Goal: Entertainment & Leisure: Consume media (video, audio)

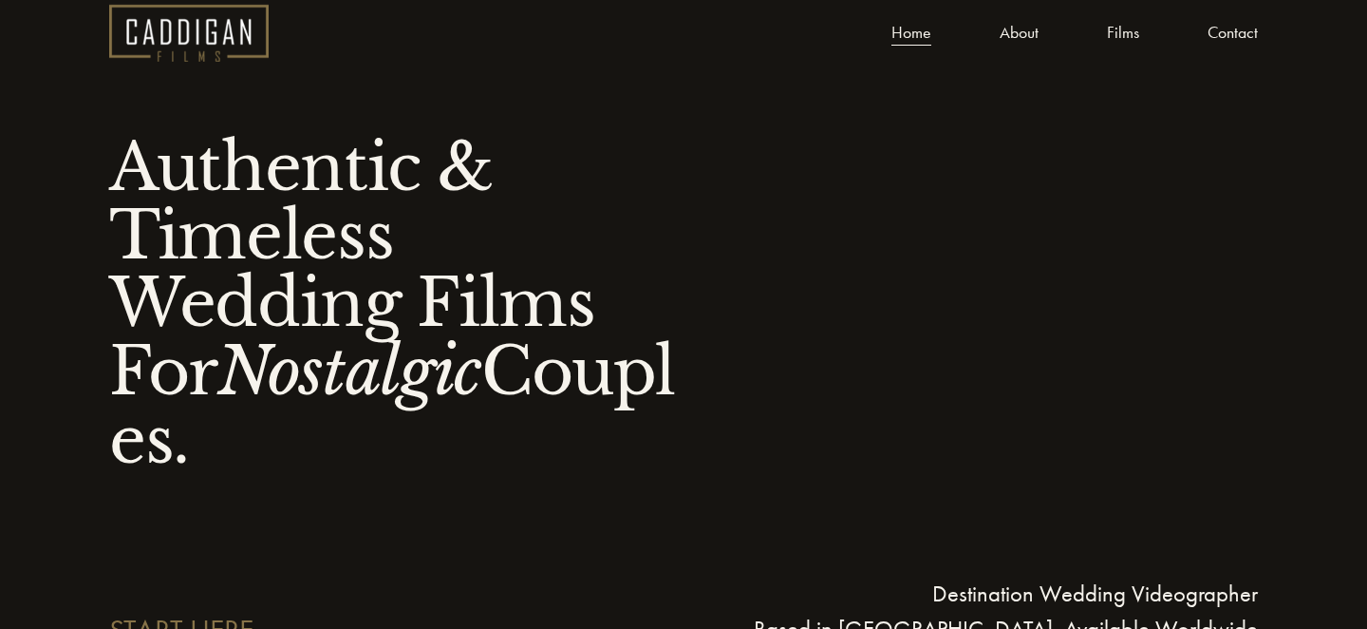
scroll to position [42, 0]
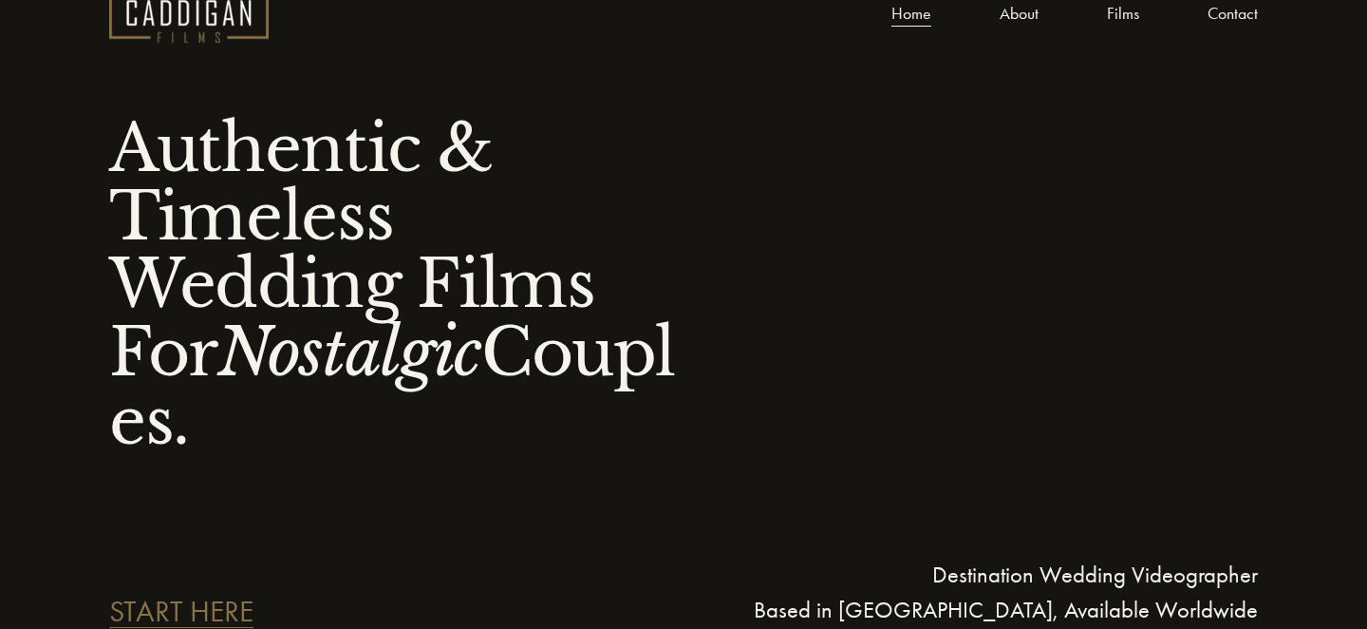
click at [1127, 10] on link "Films" at bounding box center [1123, 14] width 32 height 28
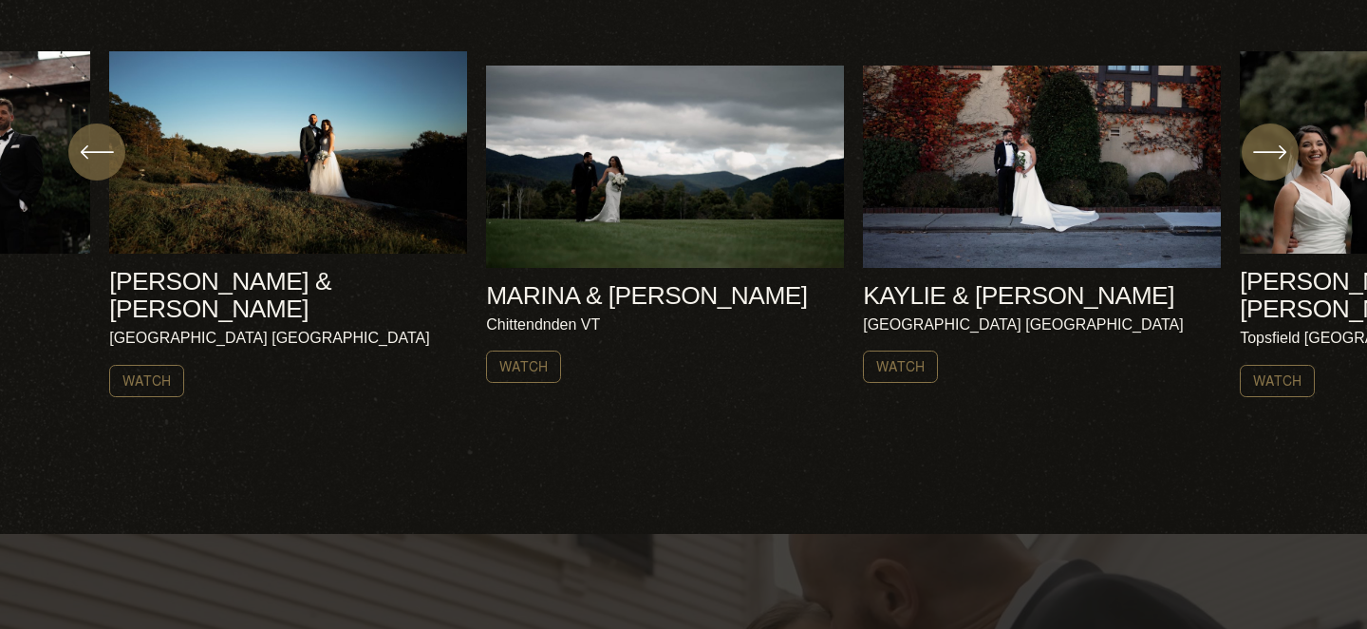
scroll to position [741, 0]
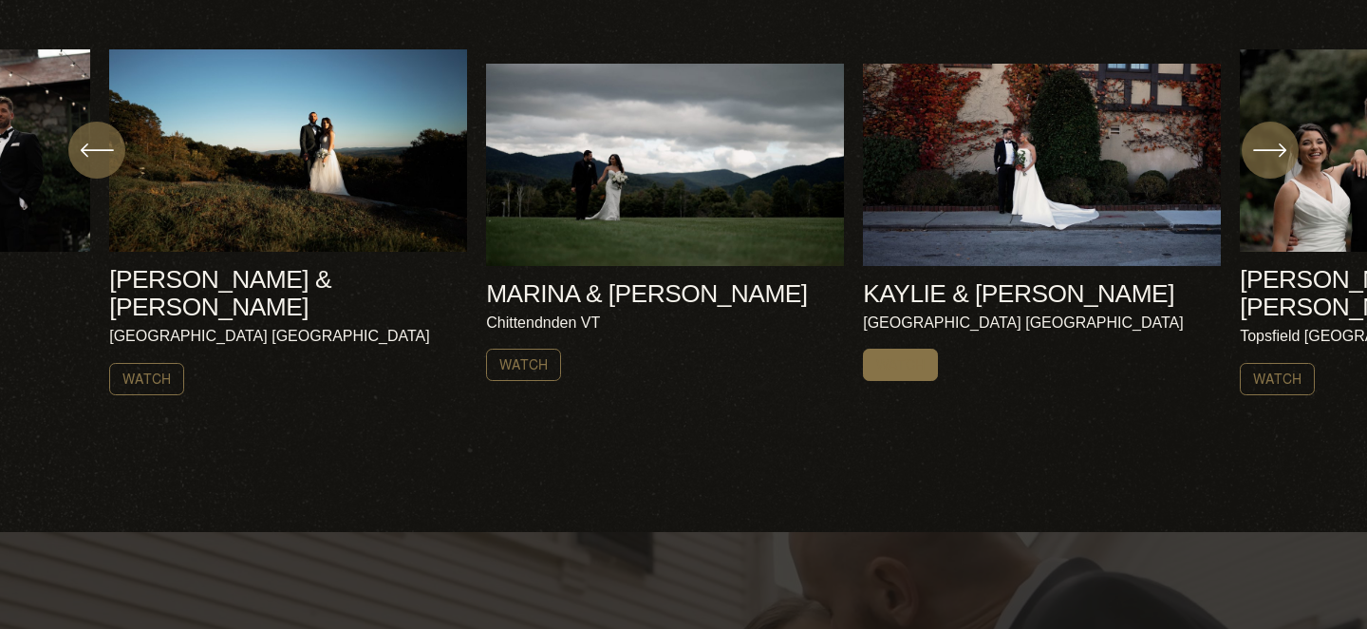
click at [884, 356] on link "Watch" at bounding box center [900, 364] width 75 height 32
click at [1305, 241] on div "AMY & NICK Harrisville NH Watch MARINA & ROB AMY & NICK" at bounding box center [683, 221] width 1367 height 345
click at [1256, 363] on link "Watch" at bounding box center [1277, 379] width 75 height 32
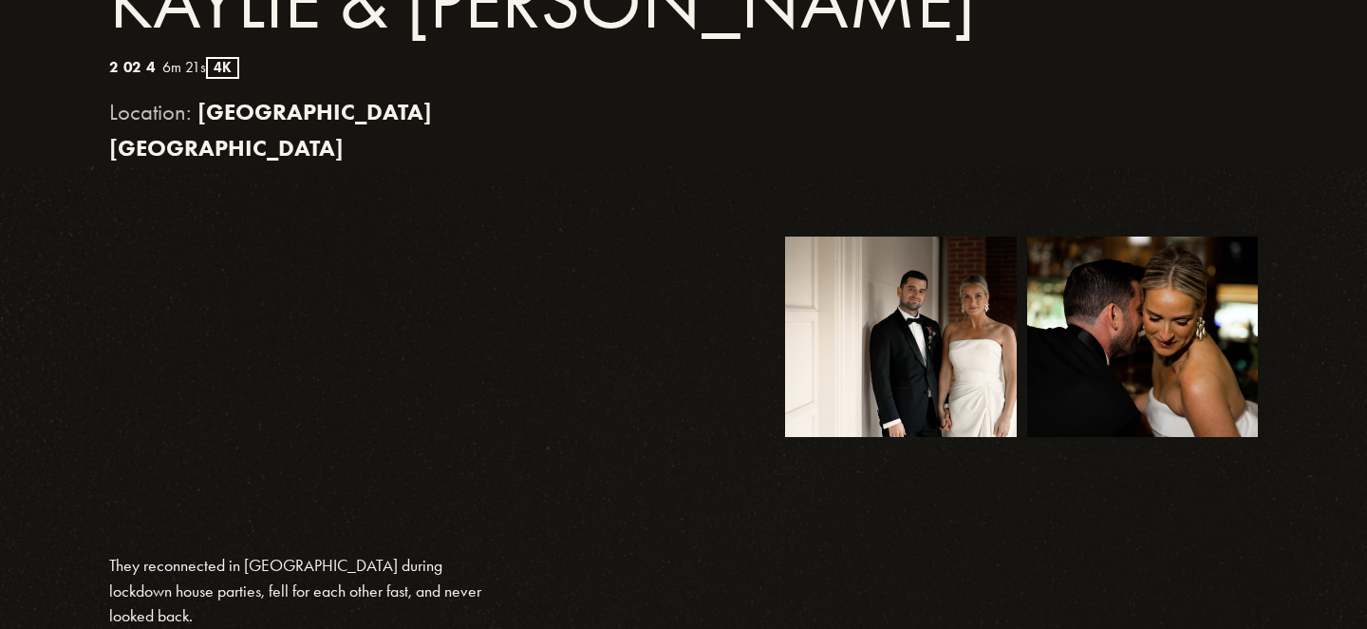
scroll to position [626, 0]
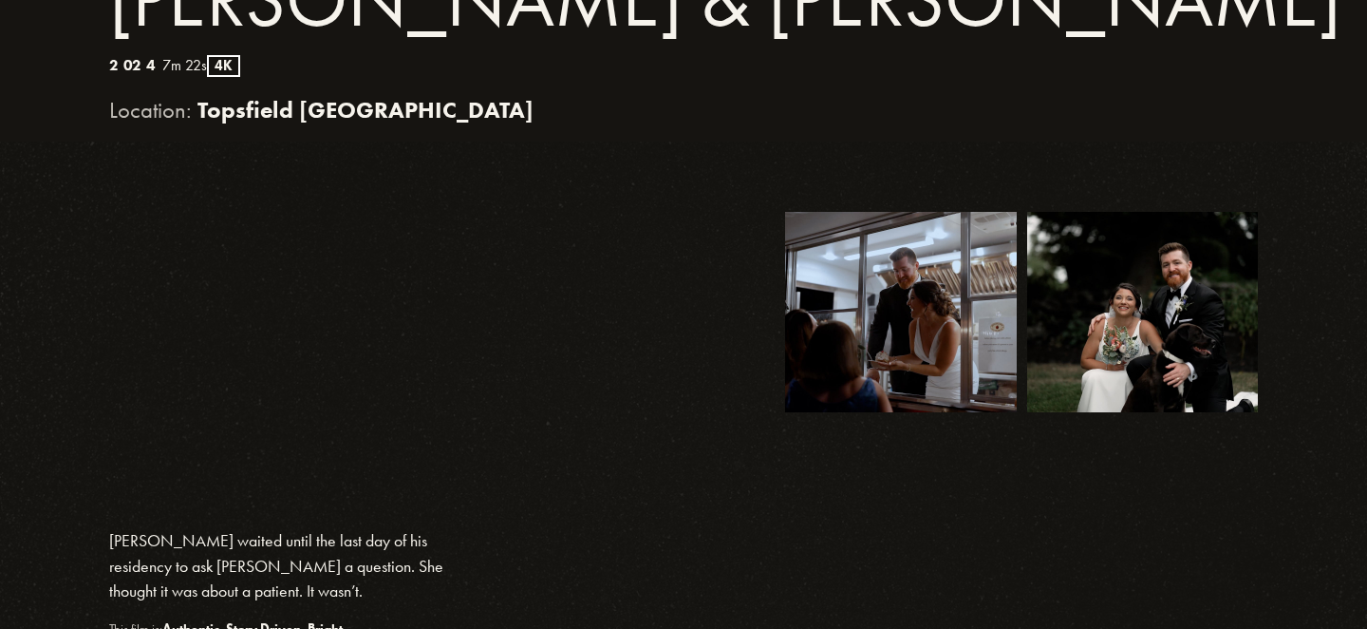
scroll to position [617, 0]
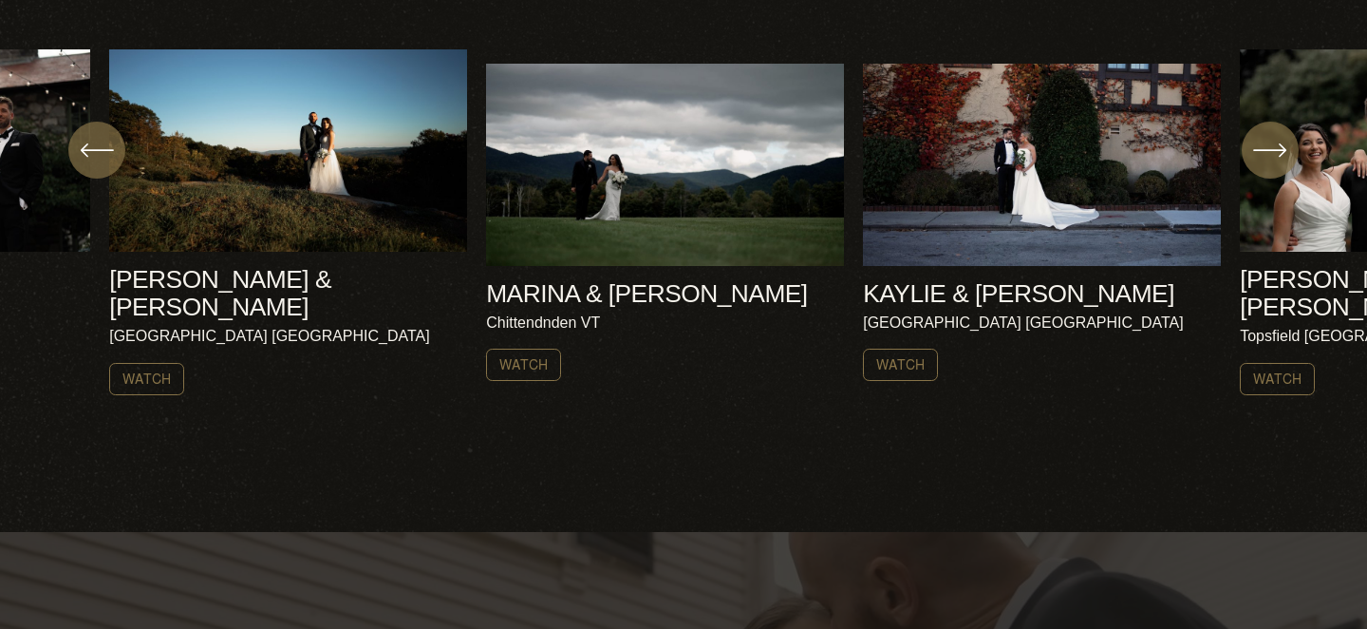
scroll to position [748, 0]
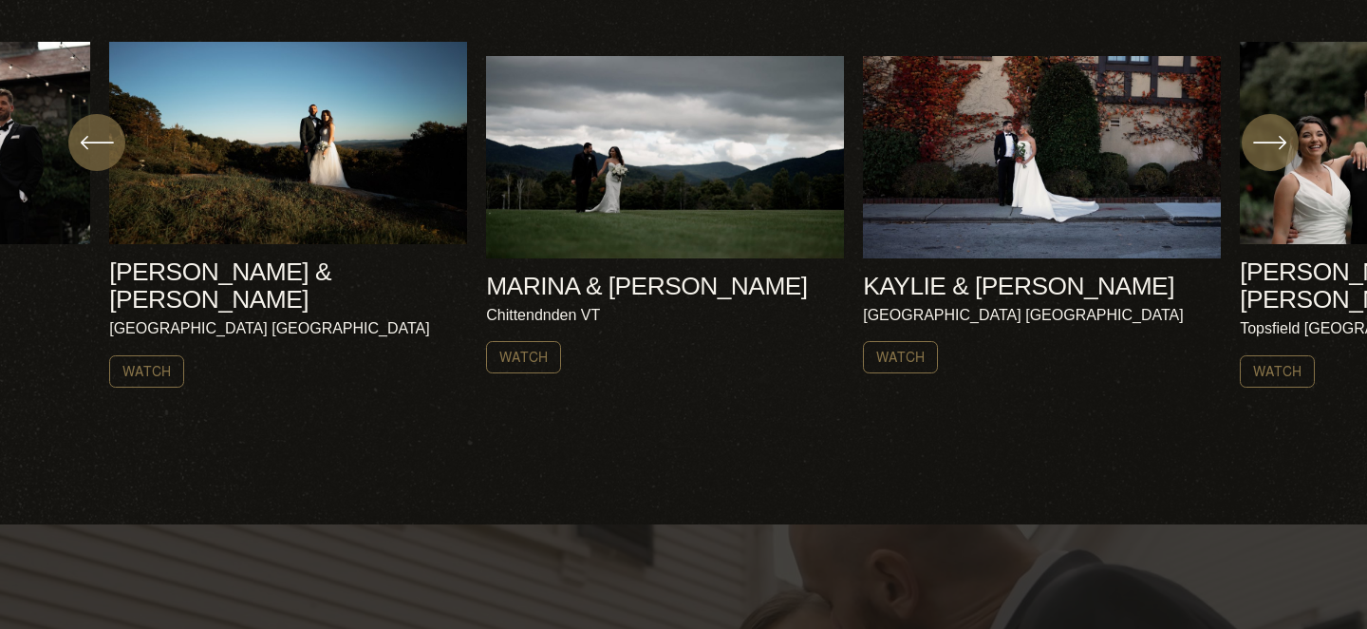
click at [233, 179] on ul "AMY & NICK Harrisville NH Watch" at bounding box center [683, 214] width 1149 height 345
click at [143, 355] on link "Watch" at bounding box center [146, 371] width 75 height 32
click at [1276, 148] on icon "\a \a \a Next\a \a" at bounding box center [1270, 142] width 34 height 34
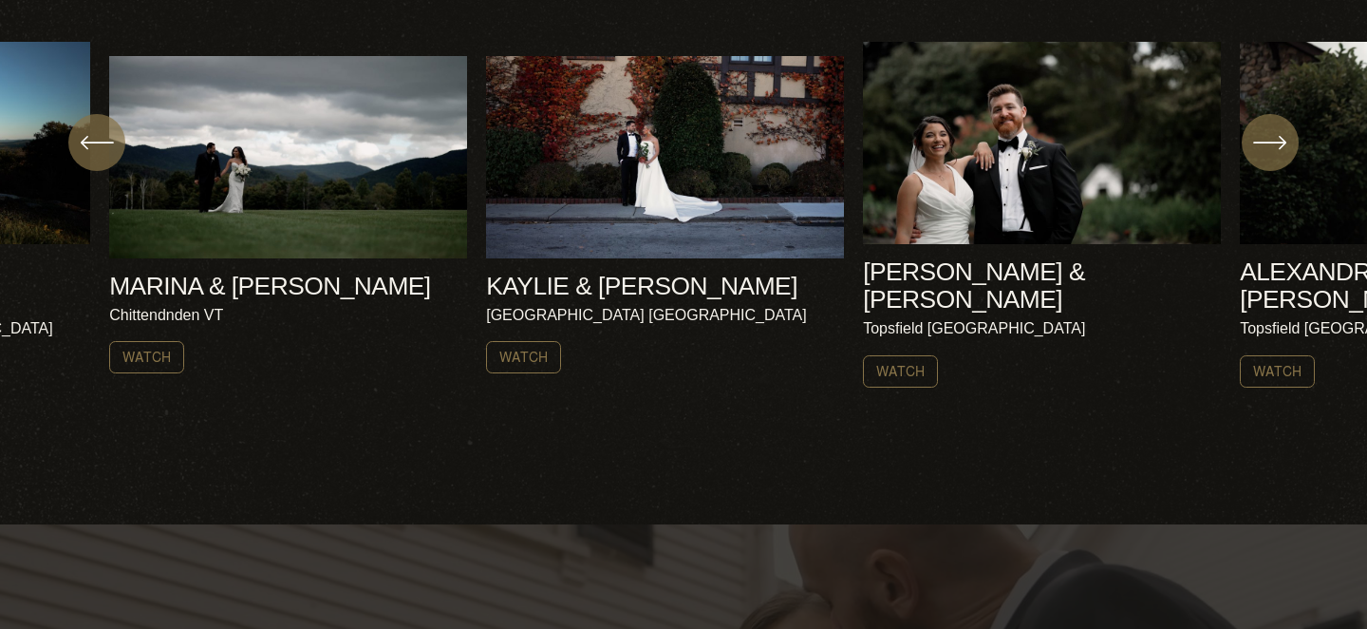
click at [1276, 148] on icon "\a \a \a Next\a \a" at bounding box center [1270, 142] width 34 height 34
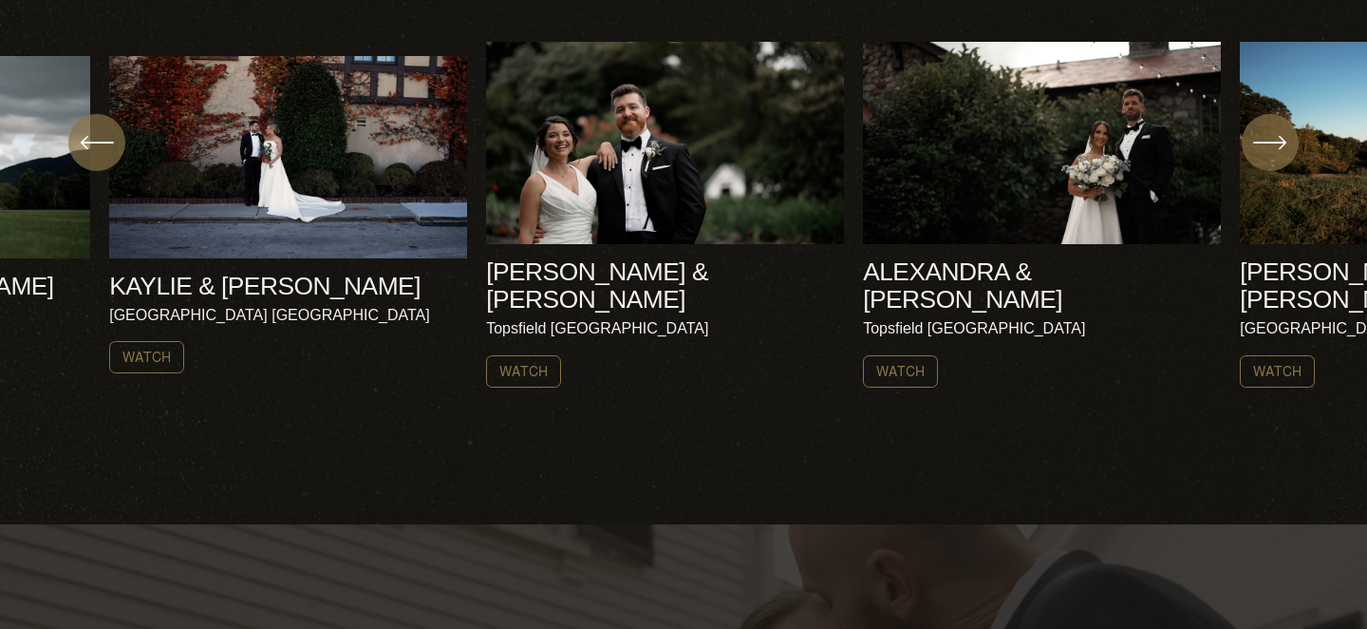
click at [1270, 221] on div "AMY & NICK Harrisville NH Watch MARINA & ROB AMY & NICK" at bounding box center [683, 214] width 1367 height 345
click at [891, 355] on link "Watch" at bounding box center [900, 371] width 75 height 32
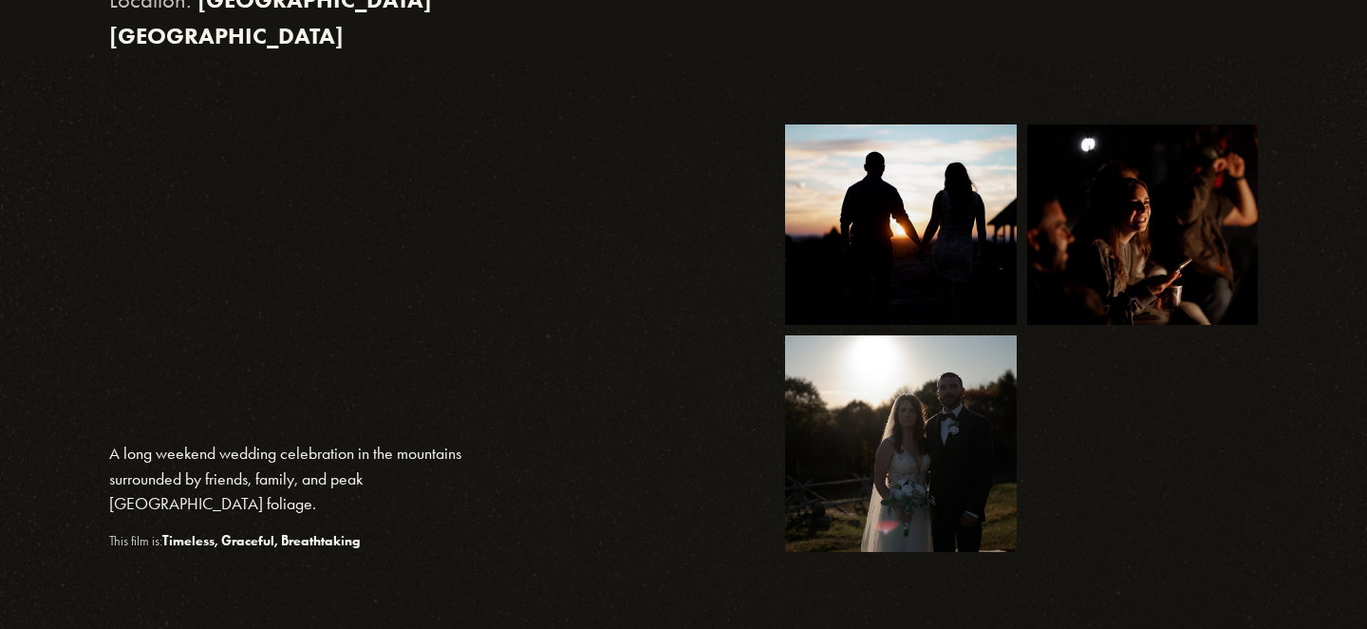
scroll to position [728, 0]
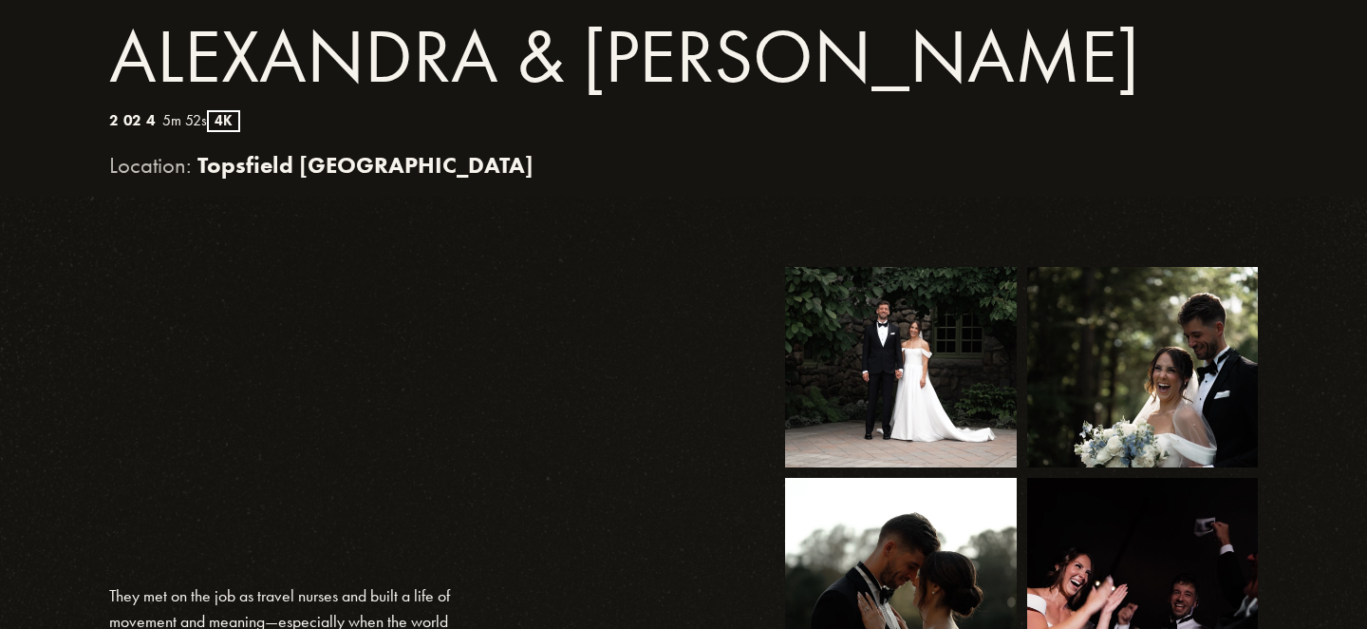
scroll to position [567, 0]
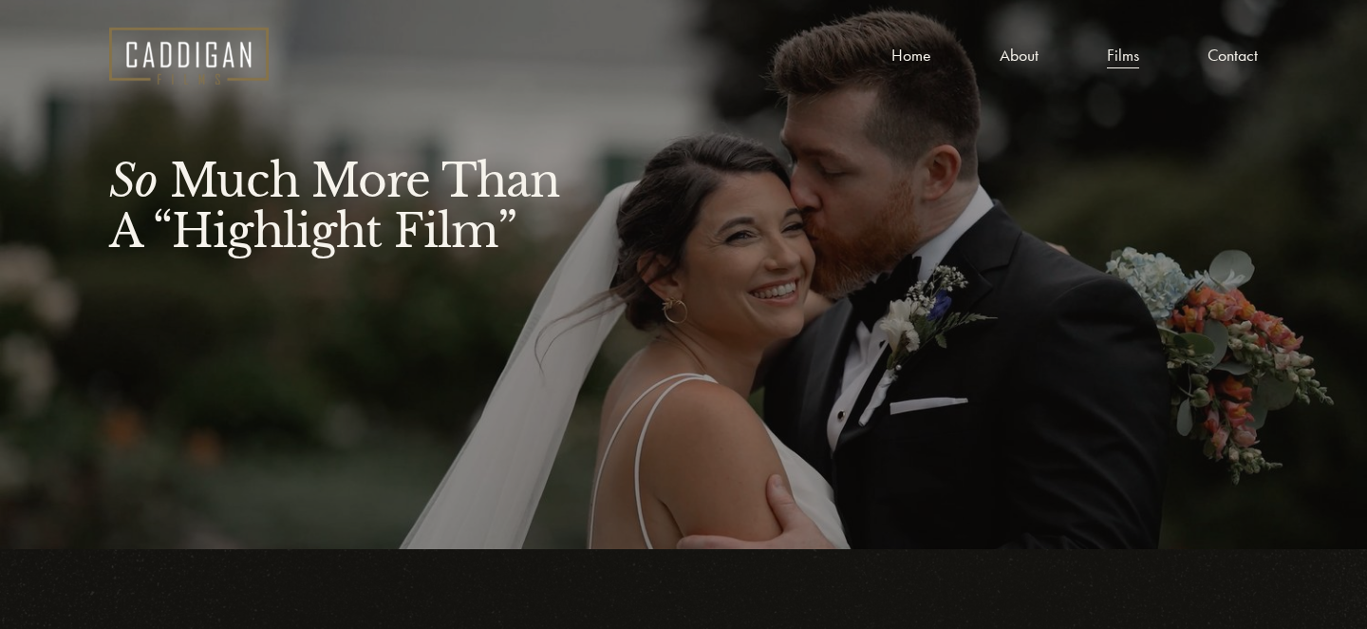
scroll to position [748, 0]
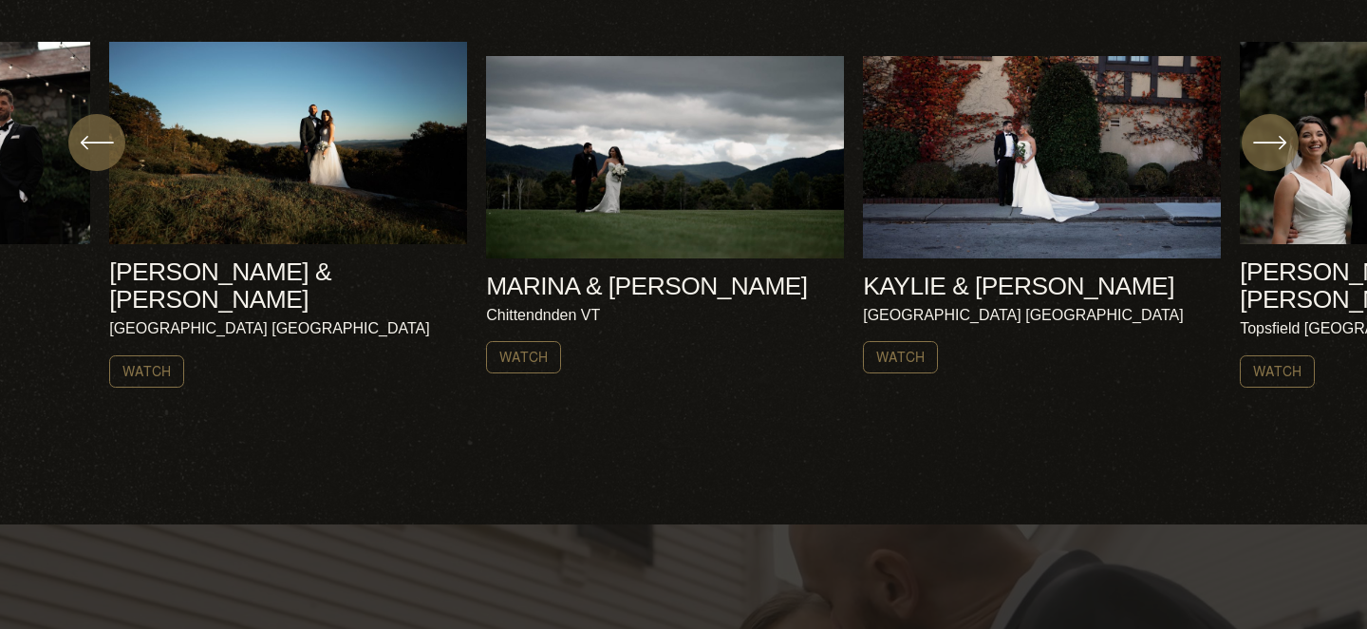
click at [1277, 142] on icon "\a \a \a Next\a \a" at bounding box center [1269, 142] width 30 height 0
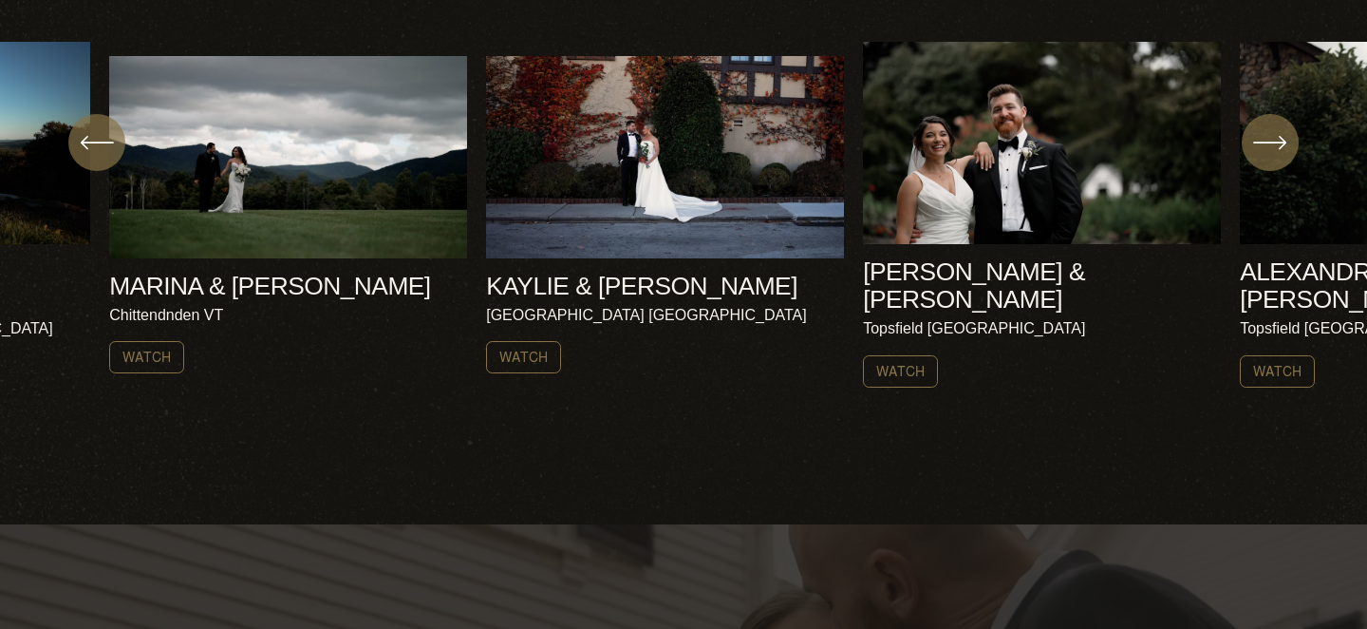
click at [1277, 142] on icon "\a \a \a Next\a \a" at bounding box center [1269, 142] width 30 height 0
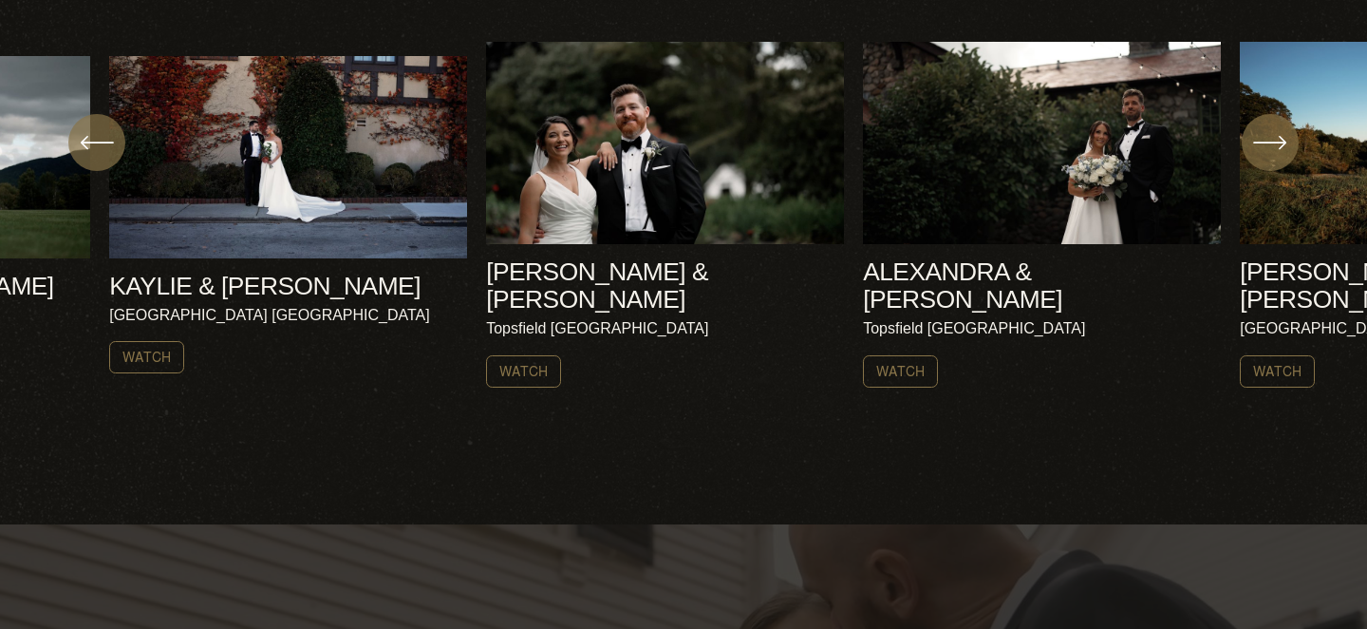
click at [1277, 142] on icon "\a \a \a Next\a \a" at bounding box center [1269, 142] width 30 height 0
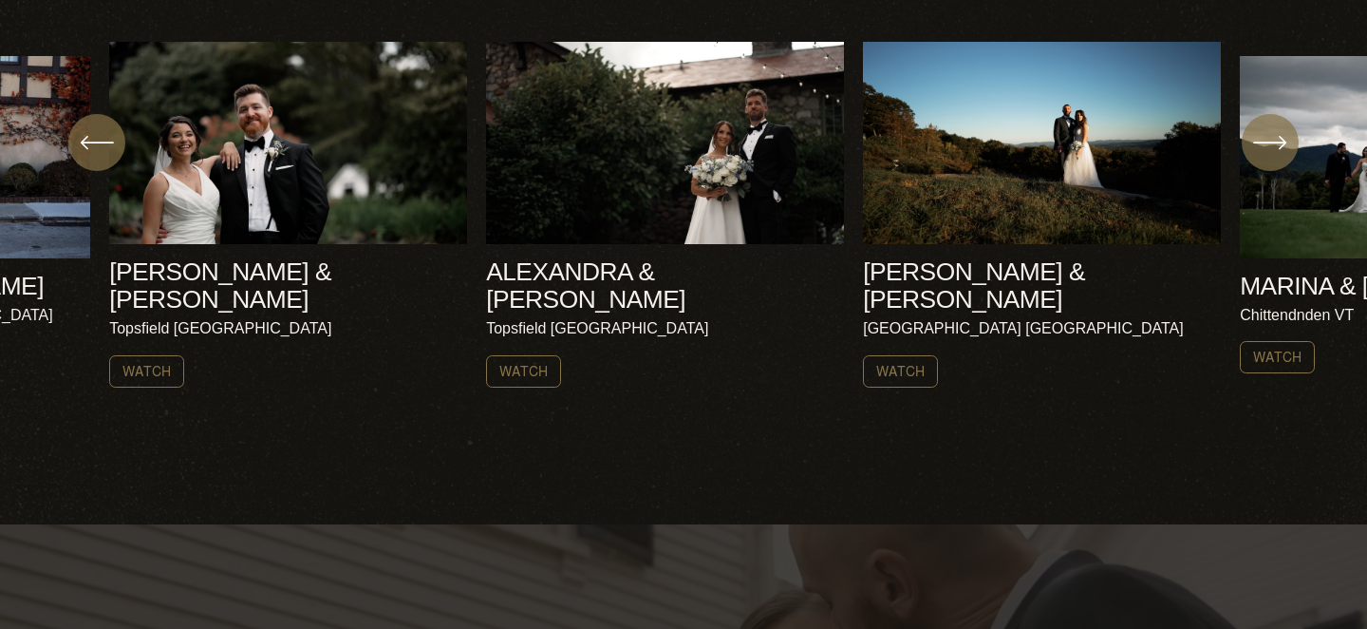
click at [1277, 142] on icon "\a \a \a Next\a \a" at bounding box center [1269, 142] width 30 height 0
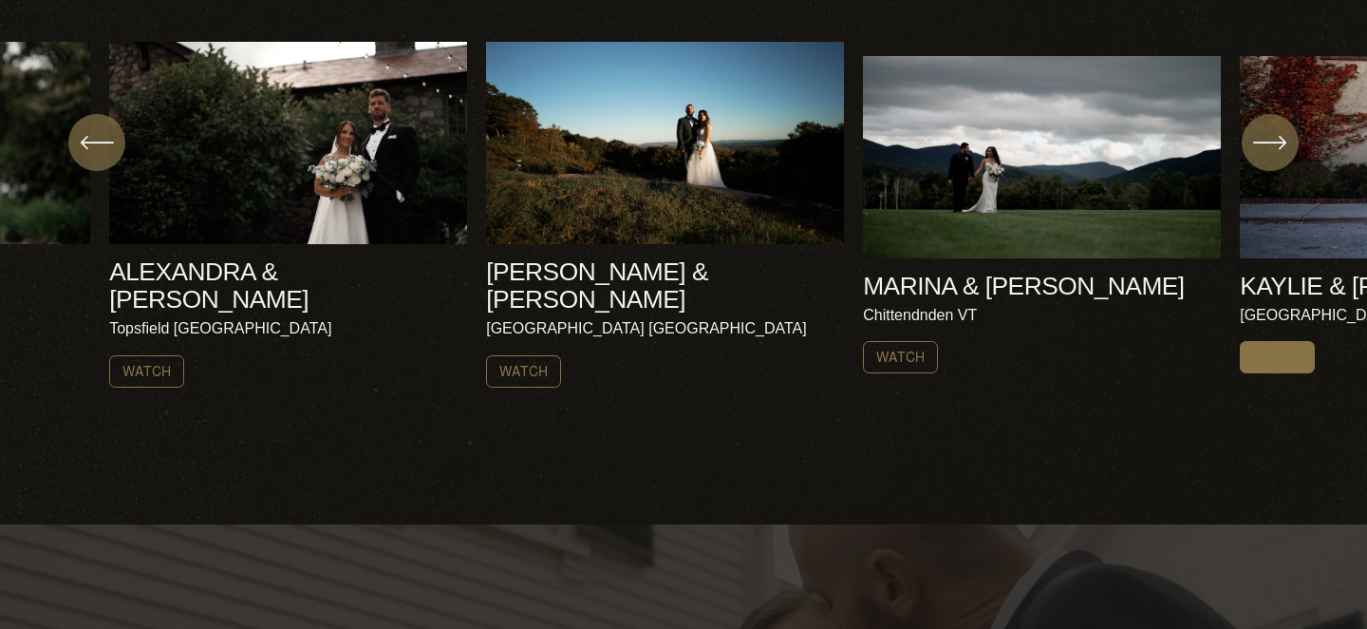
click at [1311, 341] on link "Watch" at bounding box center [1277, 357] width 75 height 32
click at [1283, 138] on icon "\a \a \a Next\a \a" at bounding box center [1270, 142] width 34 height 34
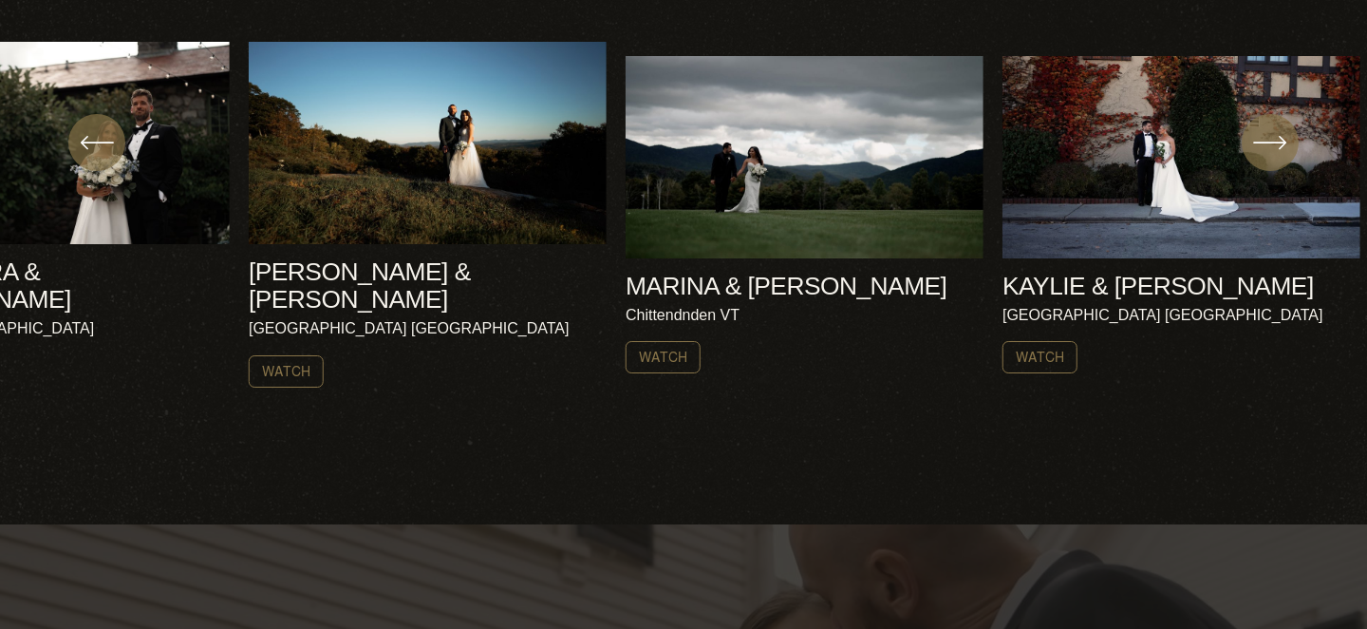
click at [1283, 138] on icon "\a \a \a Next\a \a" at bounding box center [1270, 142] width 34 height 34
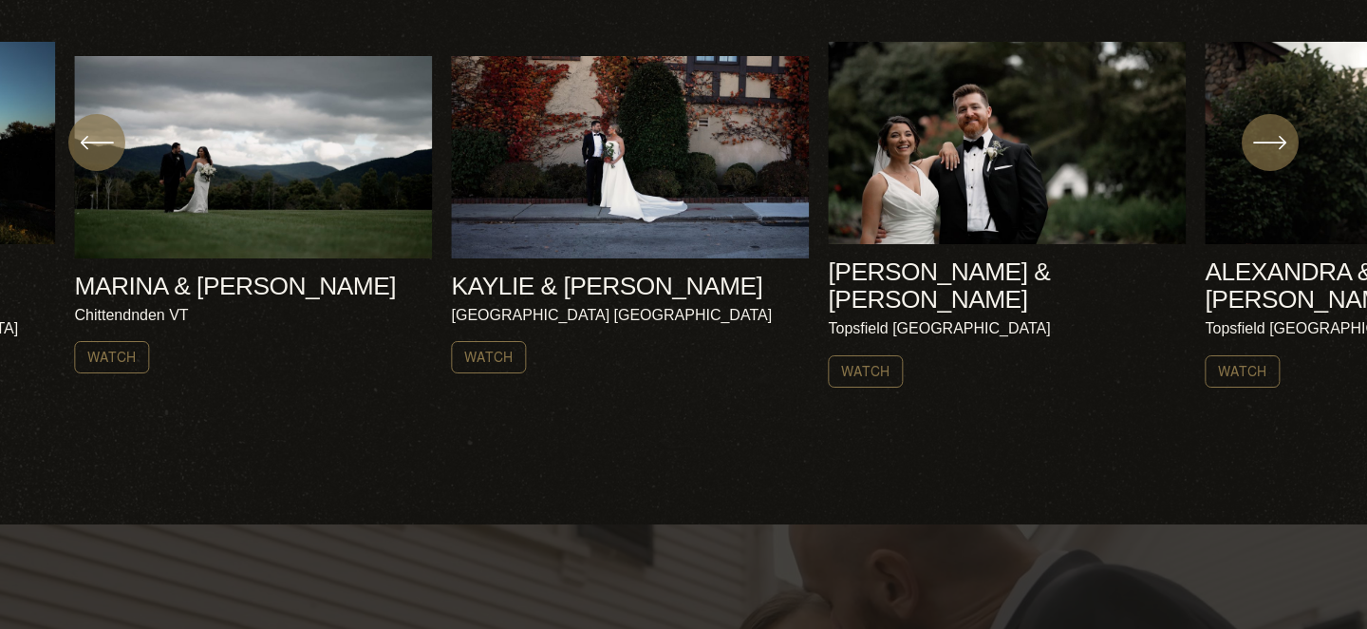
click at [1283, 138] on icon "\a \a \a Next\a \a" at bounding box center [1270, 142] width 34 height 34
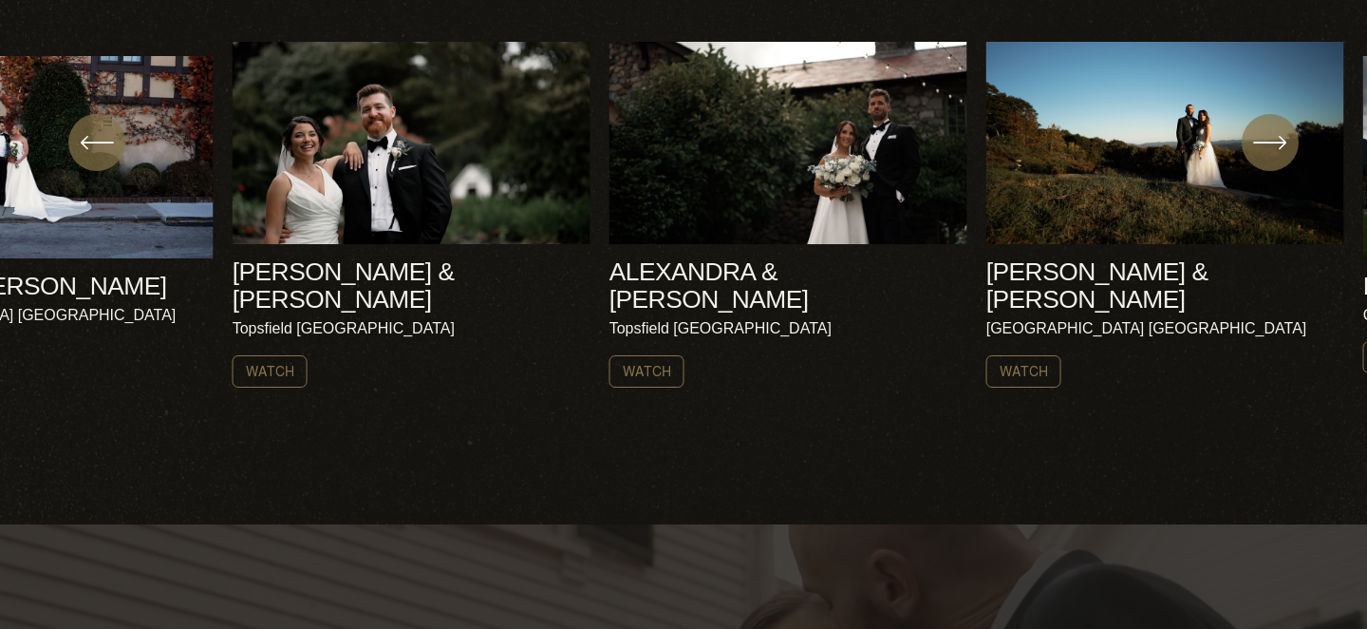
click at [1283, 138] on icon "\a \a \a Next\a \a" at bounding box center [1270, 142] width 34 height 34
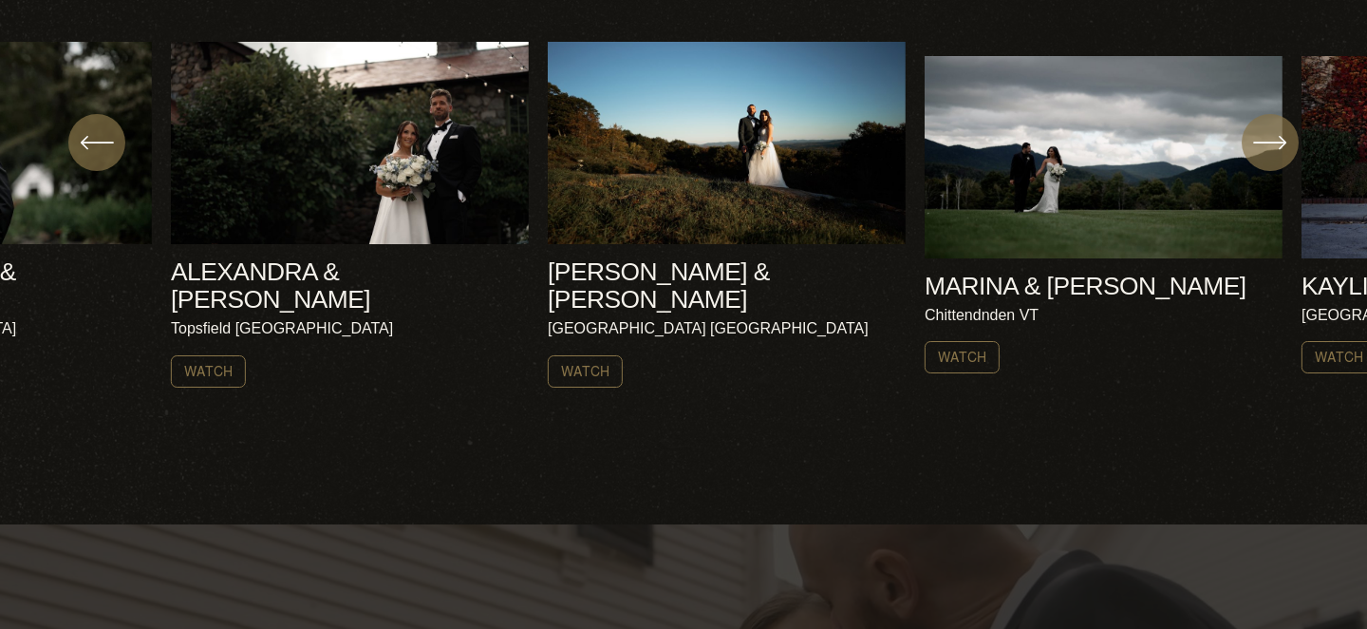
click at [1283, 138] on icon "\a \a \a Next\a \a" at bounding box center [1270, 142] width 34 height 34
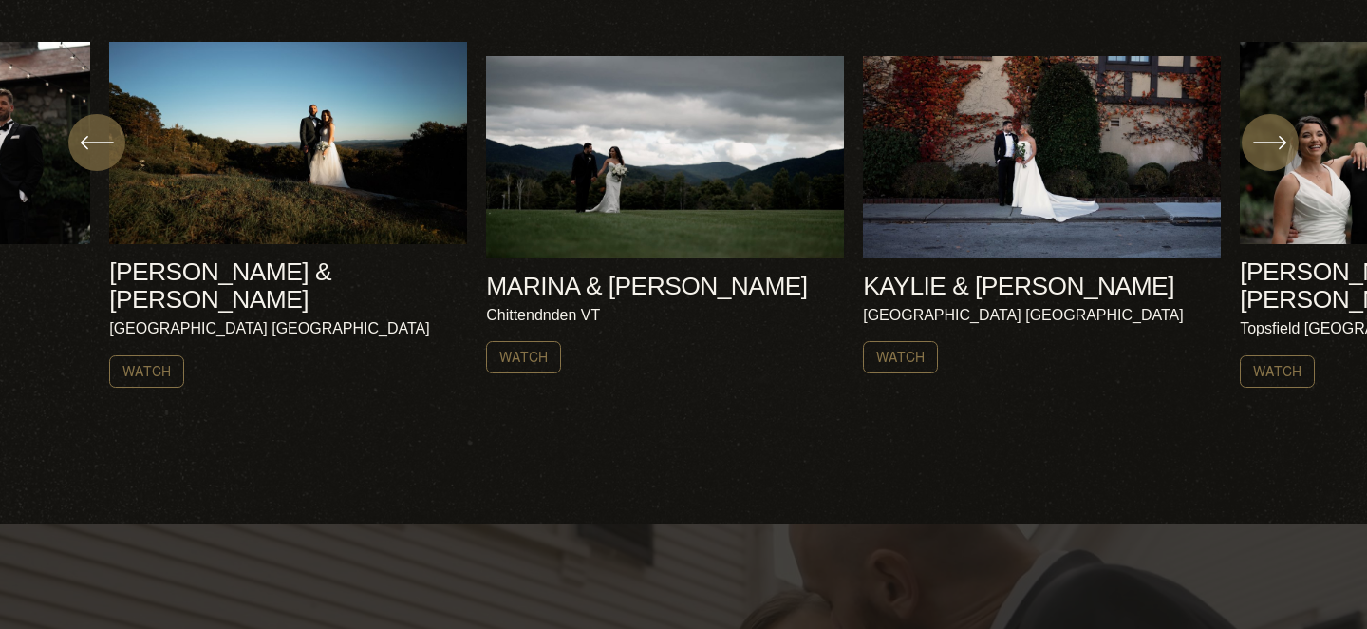
click at [1283, 138] on icon "\a \a \a Next\a \a" at bounding box center [1270, 142] width 34 height 34
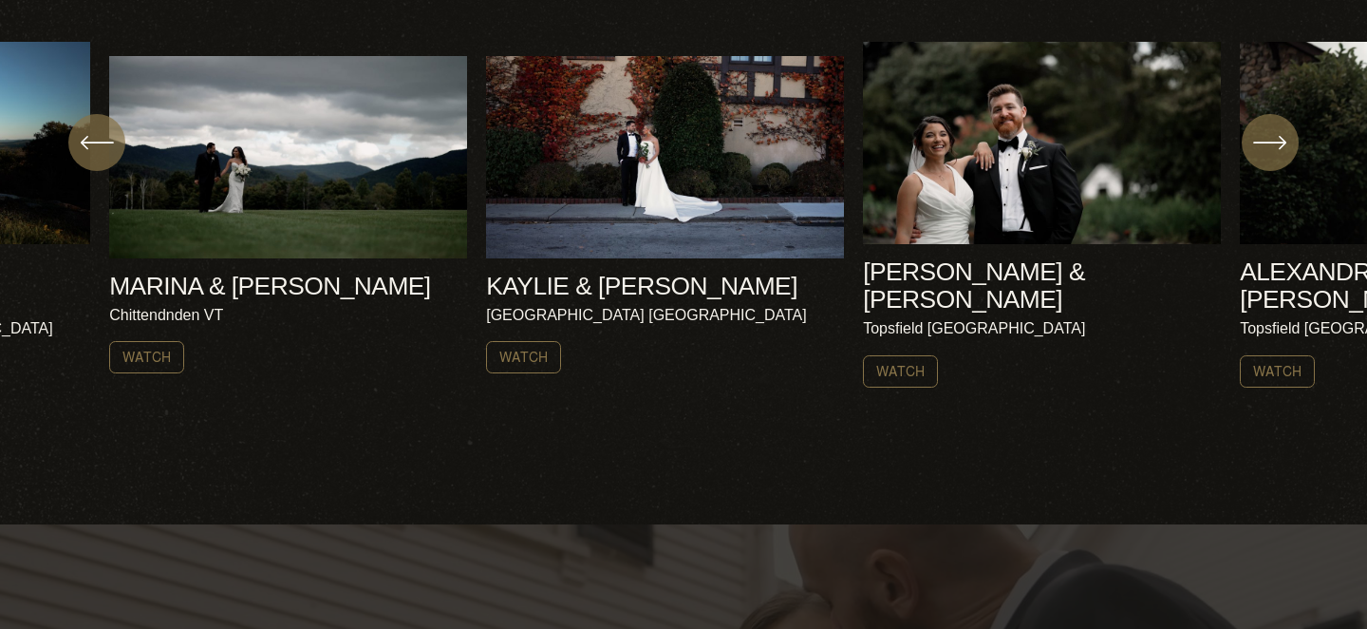
click at [1283, 138] on icon "\a \a \a Next\a \a" at bounding box center [1270, 142] width 34 height 34
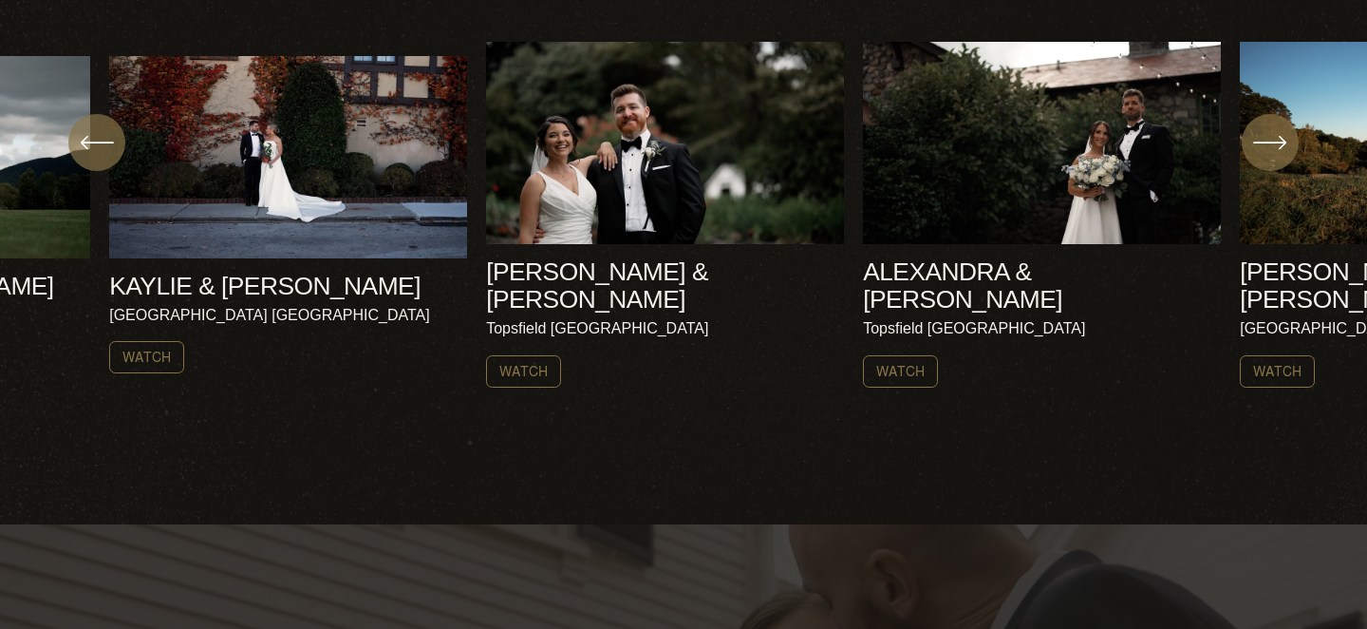
click at [1283, 138] on icon "\a \a \a Next\a \a" at bounding box center [1270, 142] width 34 height 34
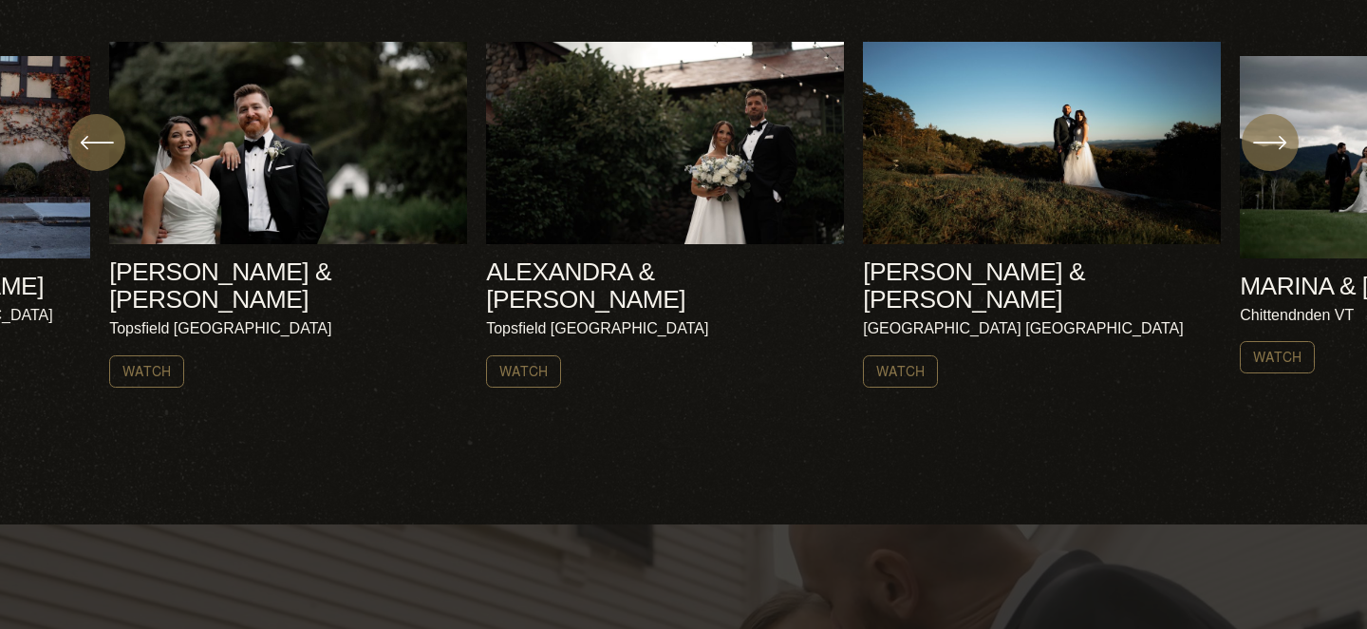
click at [1283, 138] on icon "\a \a \a Next\a \a" at bounding box center [1270, 142] width 34 height 34
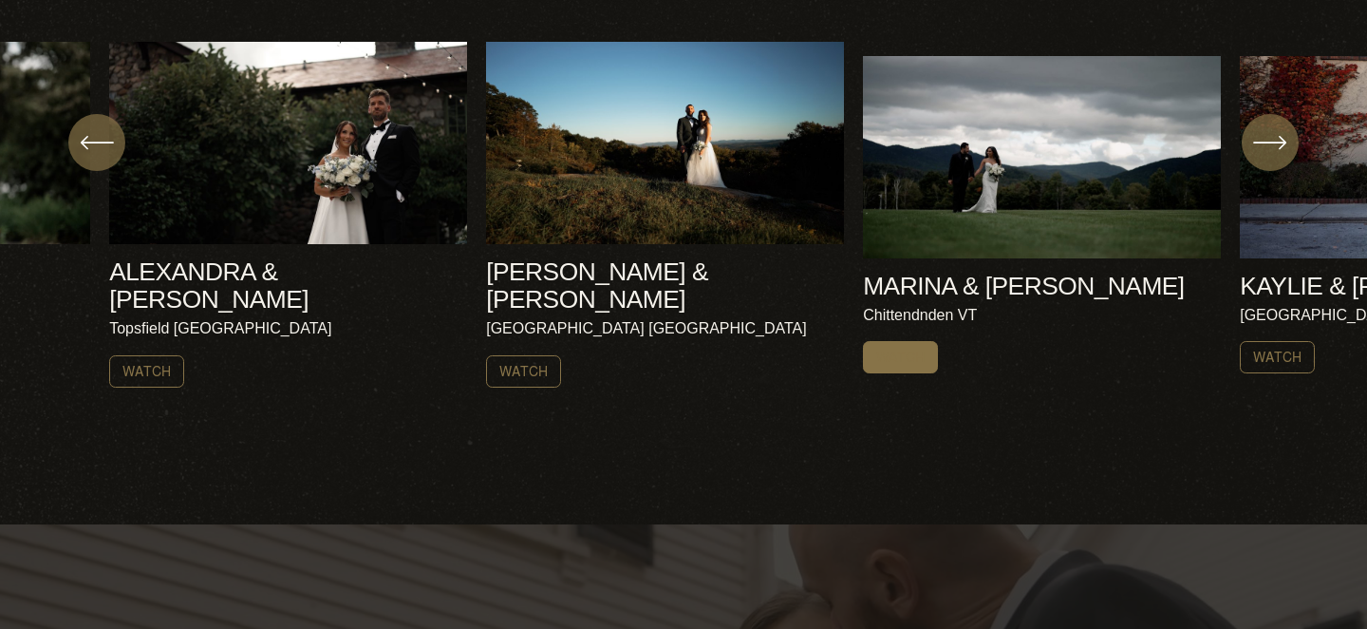
click at [907, 341] on link "Watch" at bounding box center [900, 357] width 75 height 32
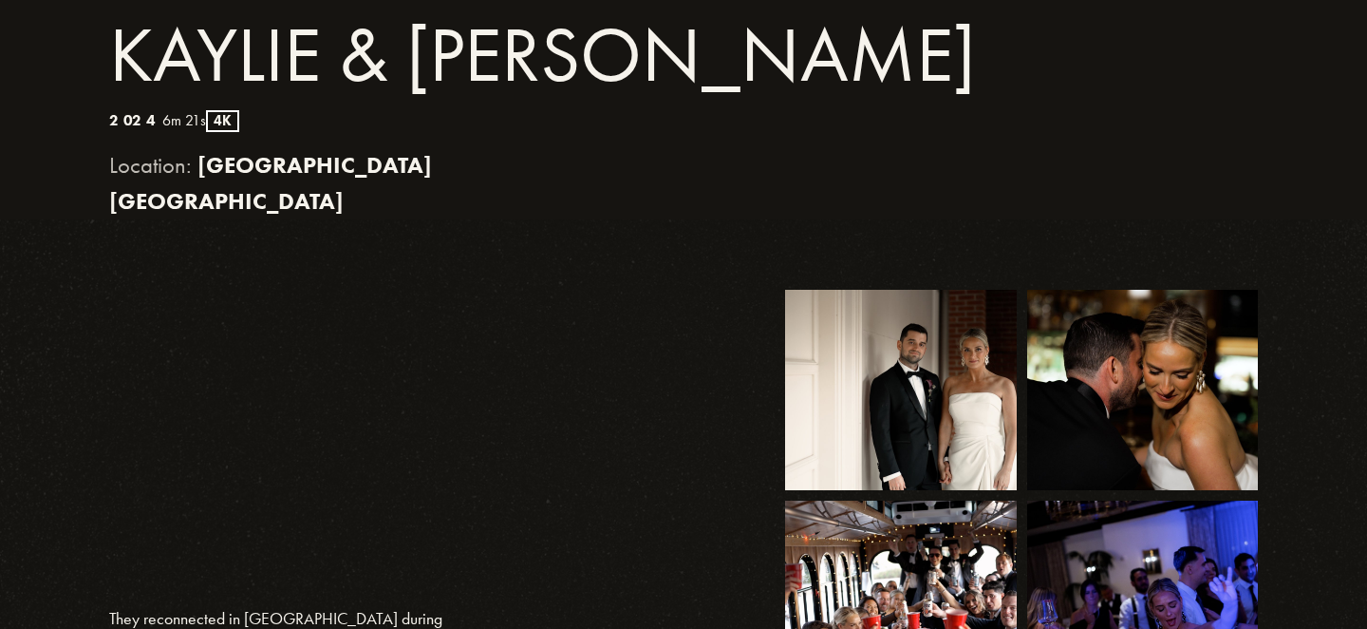
scroll to position [649, 0]
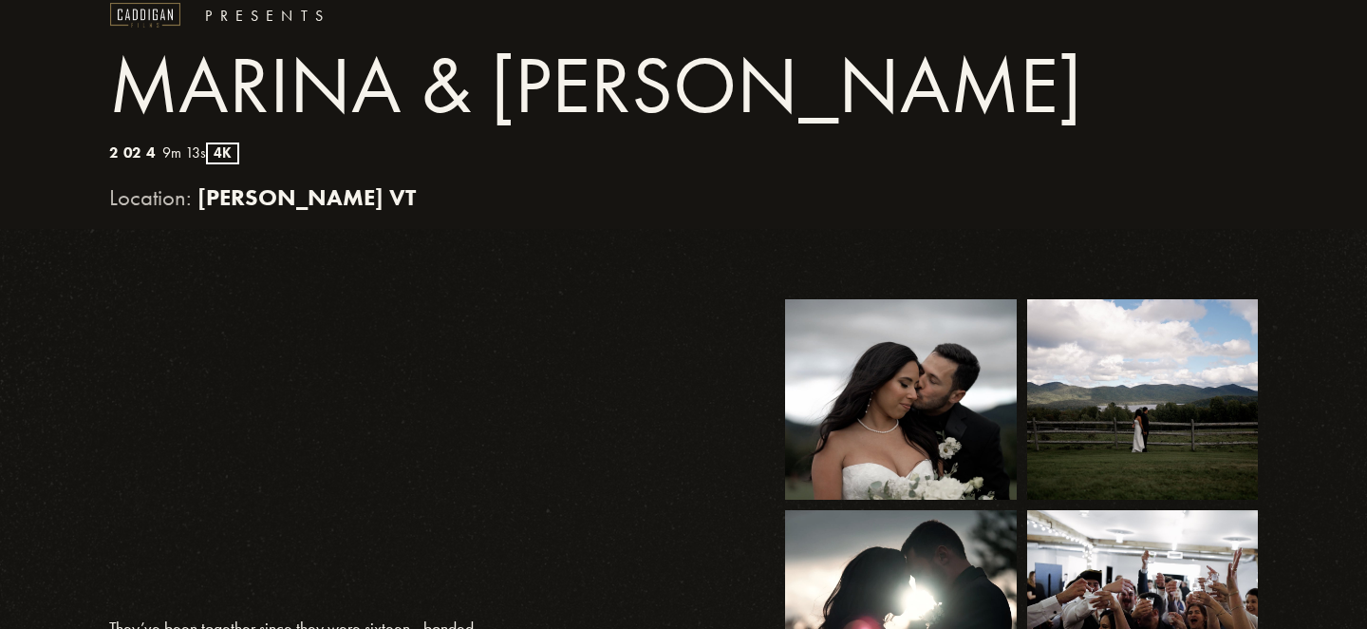
scroll to position [530, 0]
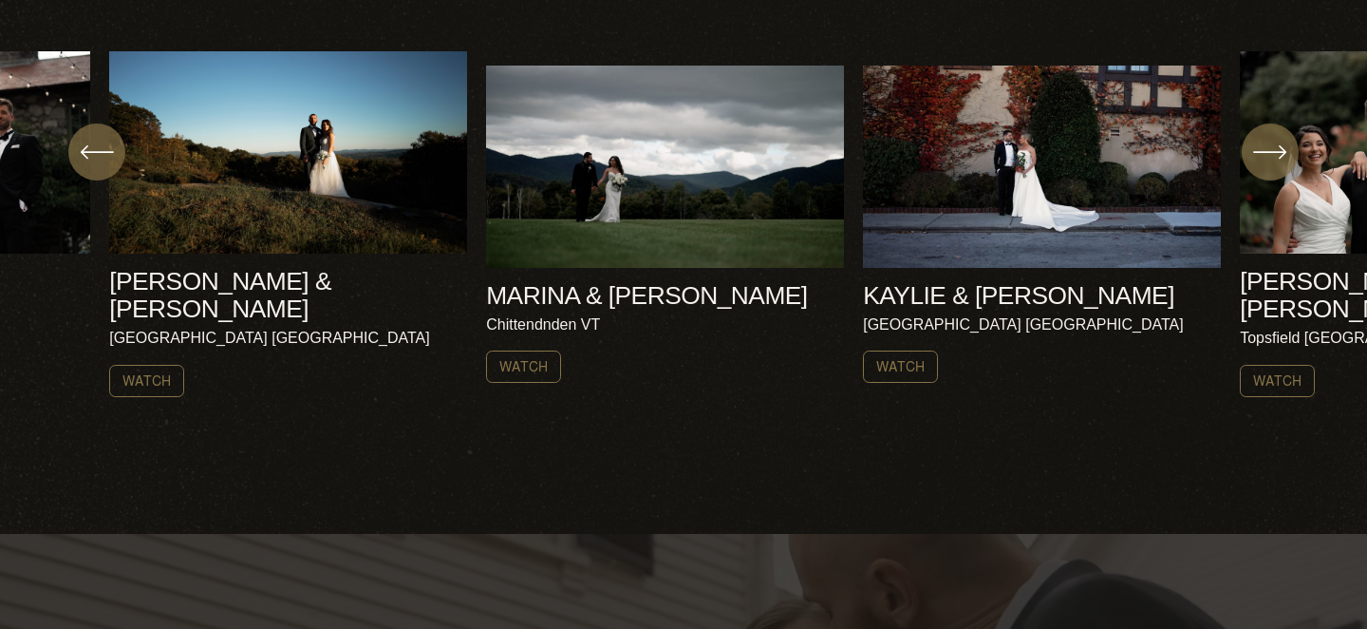
scroll to position [735, 0]
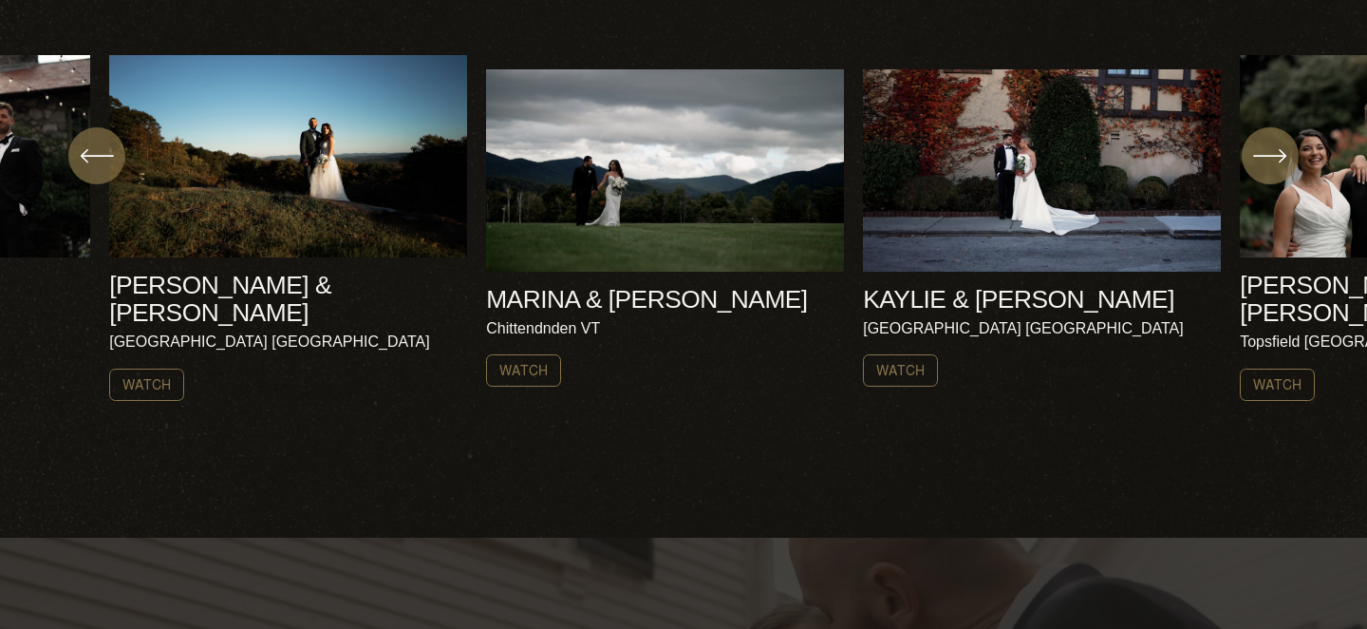
click at [85, 168] on icon "\a \a Previous\a \a \a" at bounding box center [97, 156] width 34 height 34
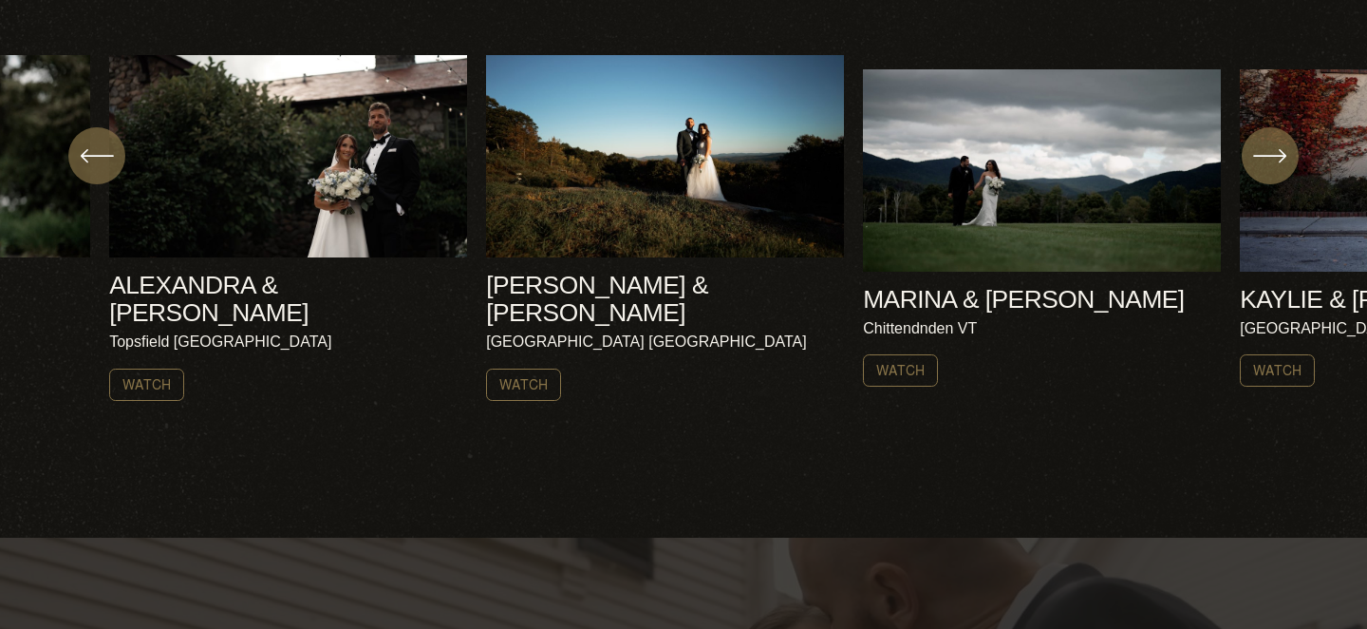
click at [89, 168] on icon "\a \a Previous\a \a \a" at bounding box center [97, 156] width 34 height 34
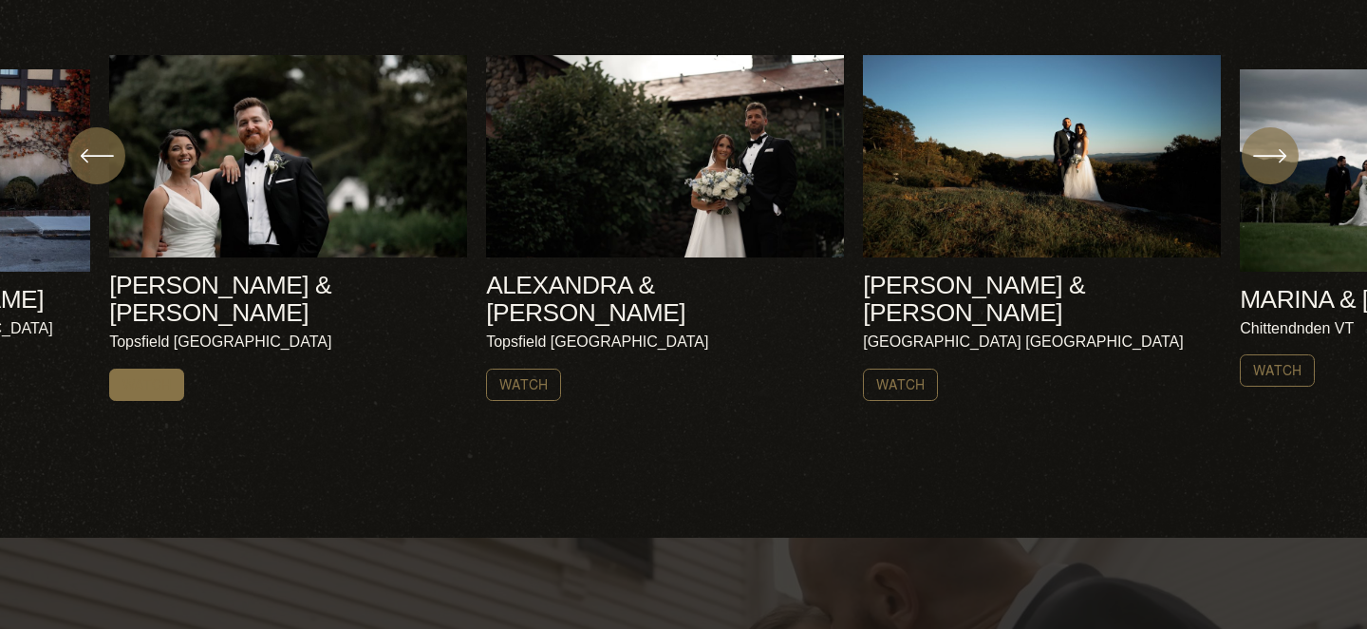
click at [159, 368] on link "Watch" at bounding box center [146, 384] width 75 height 32
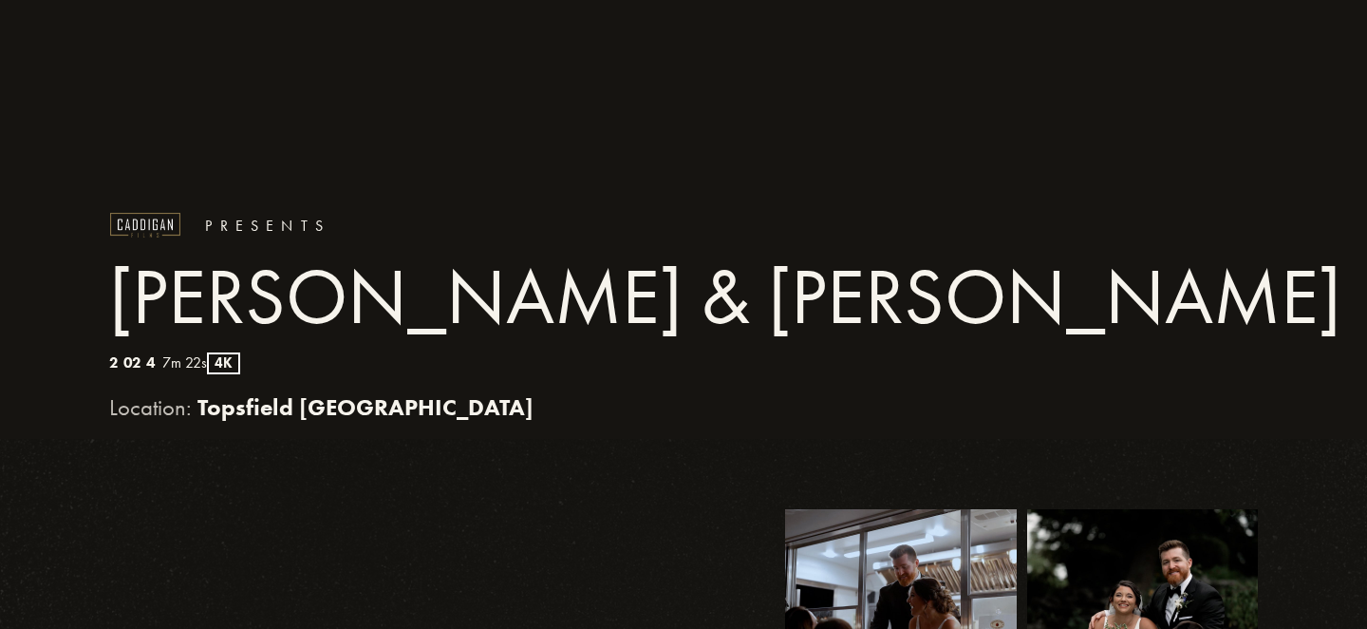
scroll to position [501, 0]
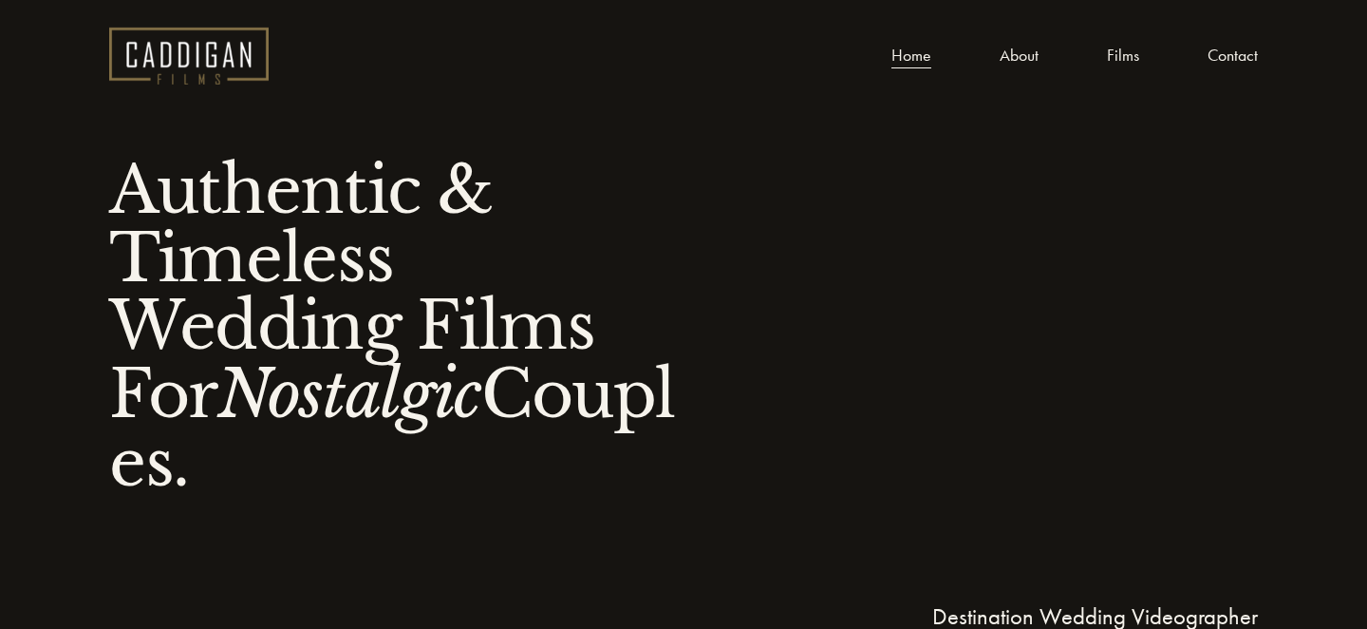
click at [1121, 60] on link "Films" at bounding box center [1123, 56] width 32 height 28
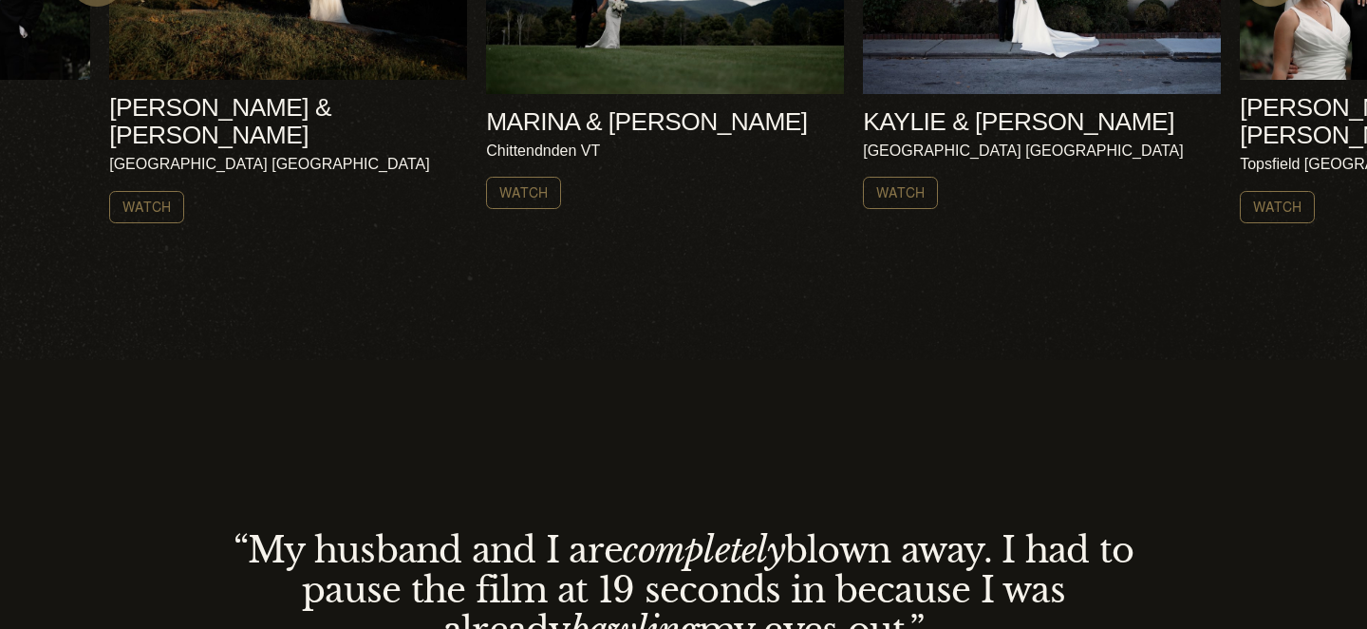
scroll to position [894, 0]
